Goal: Information Seeking & Learning: Learn about a topic

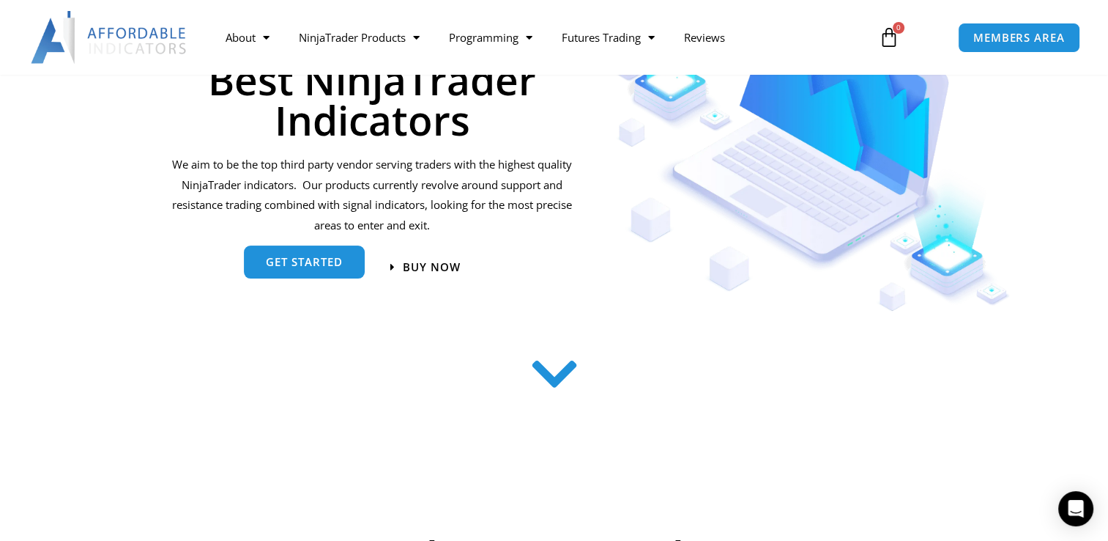
click at [271, 270] on link "get started" at bounding box center [304, 261] width 121 height 33
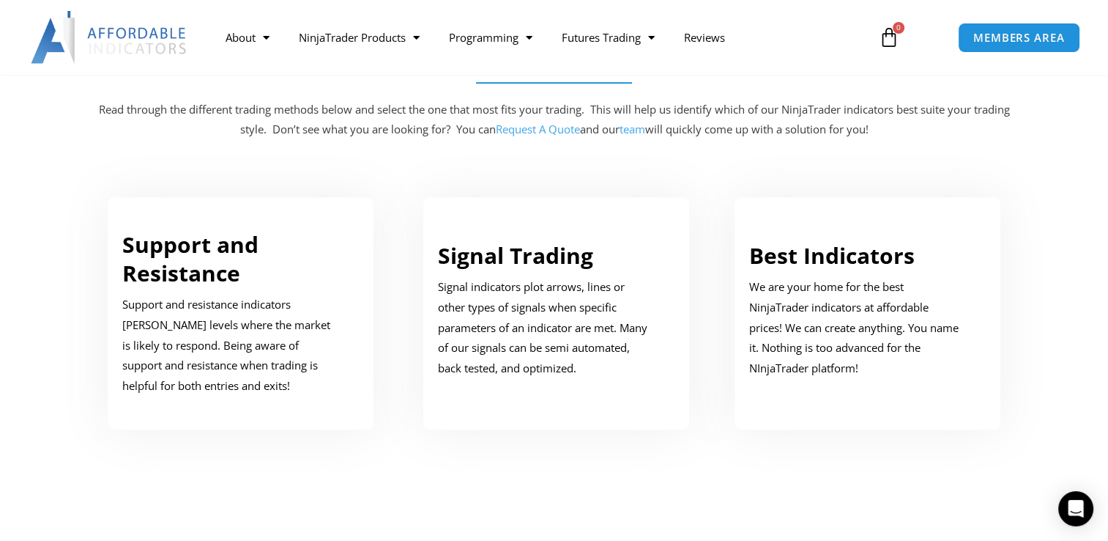
scroll to position [739, 0]
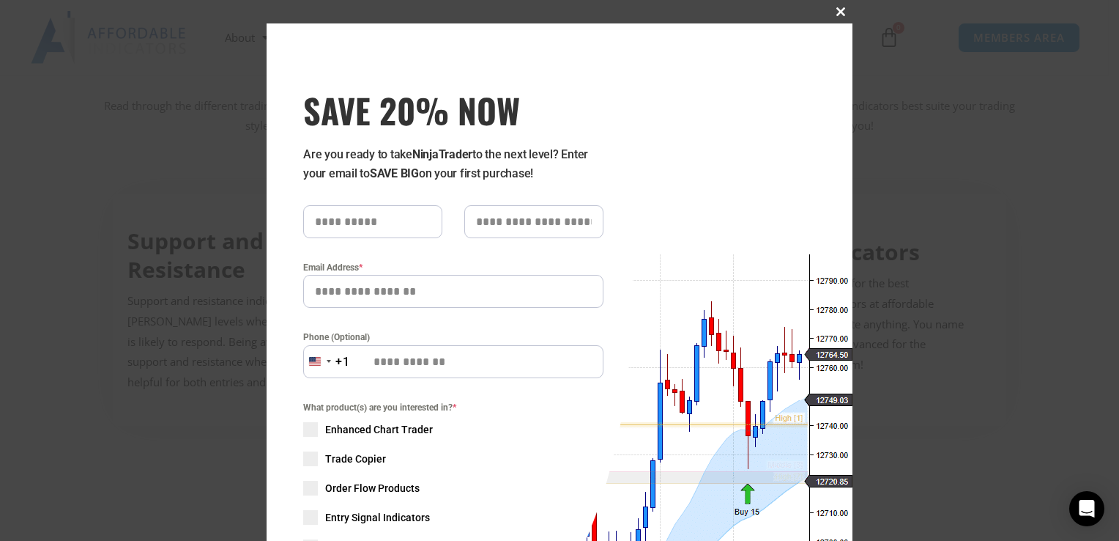
click at [842, 9] on span "SAVE 20% NOW popup" at bounding box center [840, 11] width 23 height 9
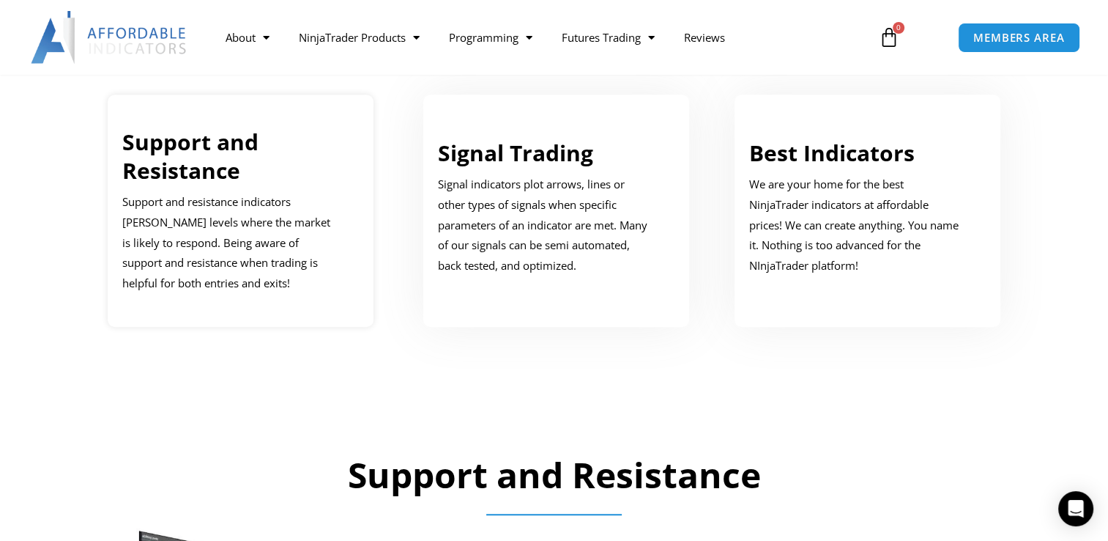
scroll to position [812, 0]
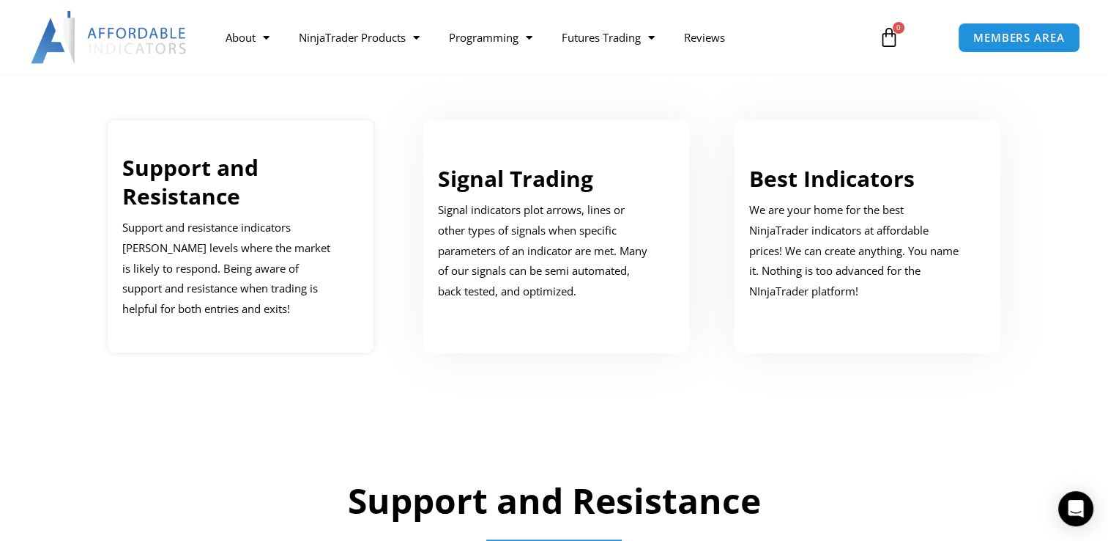
click at [175, 193] on link "Support and Resistance" at bounding box center [190, 181] width 136 height 59
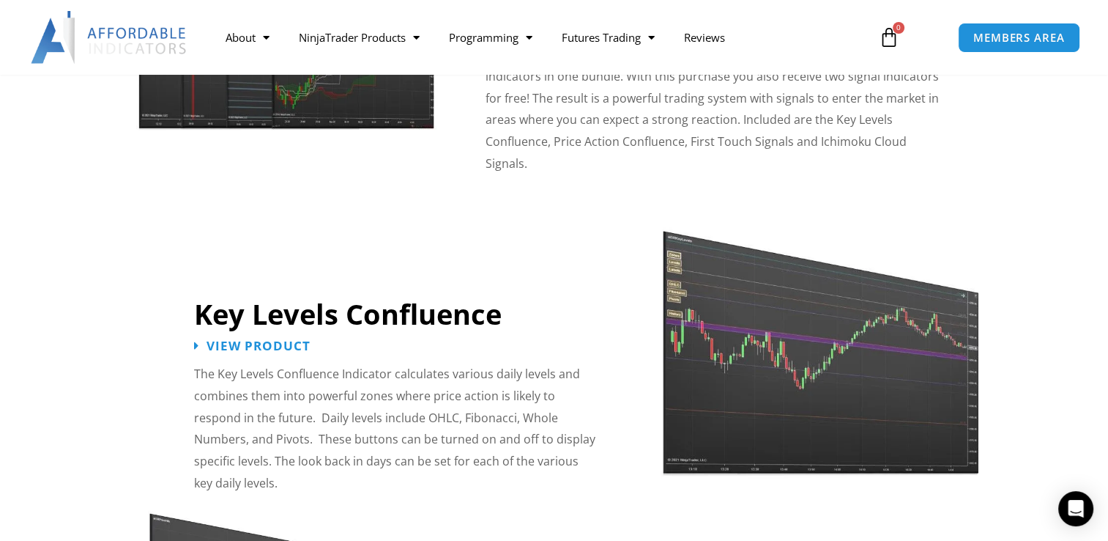
scroll to position [1470, 0]
click at [242, 338] on span "View Product" at bounding box center [259, 345] width 114 height 14
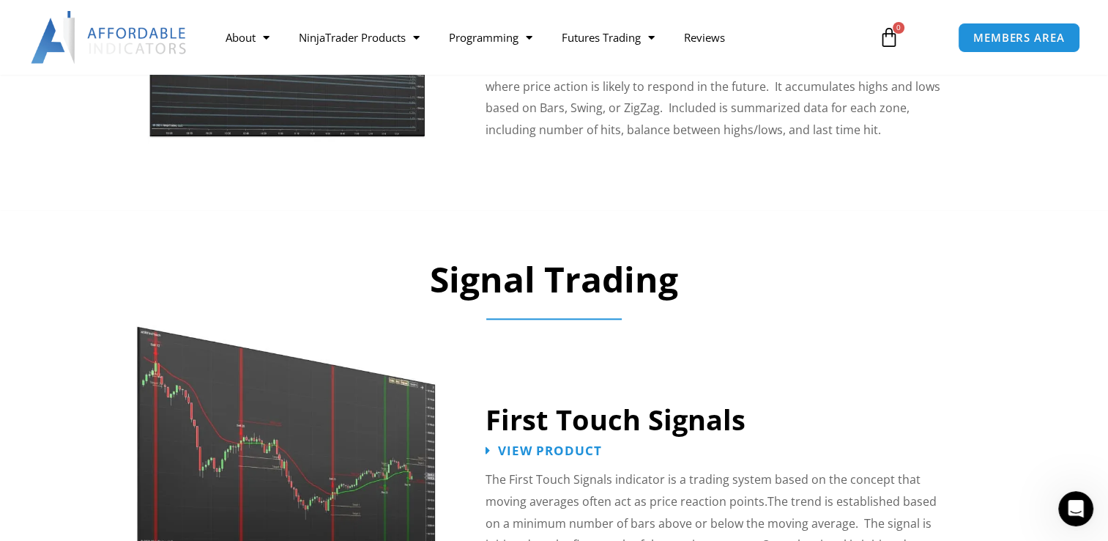
scroll to position [0, 0]
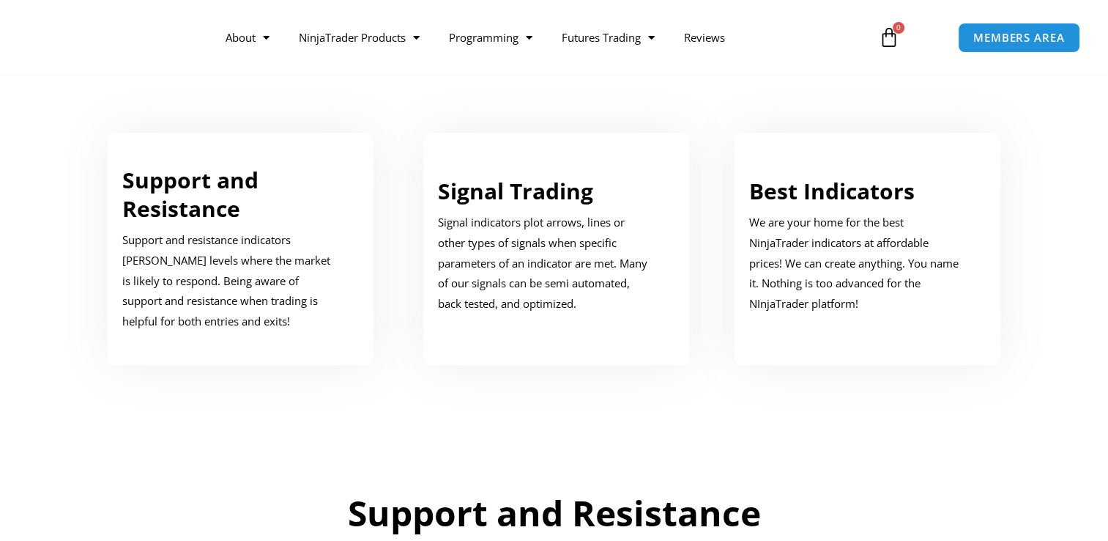
scroll to position [812, 0]
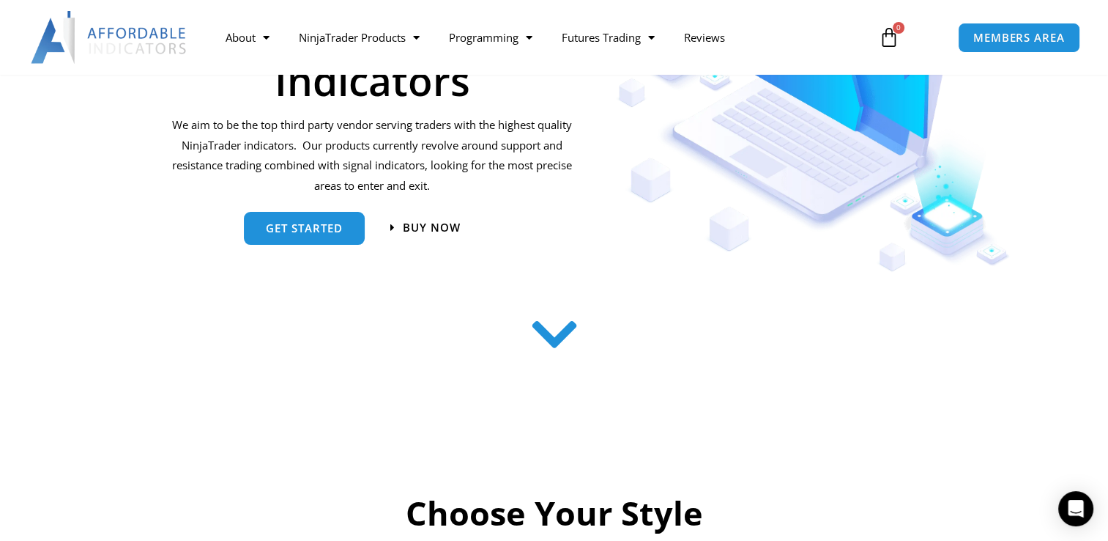
scroll to position [220, 0]
